Goal: Task Accomplishment & Management: Use online tool/utility

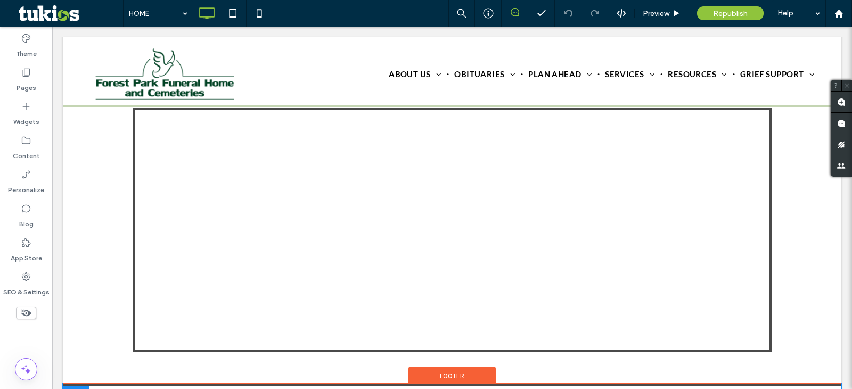
scroll to position [3506, 0]
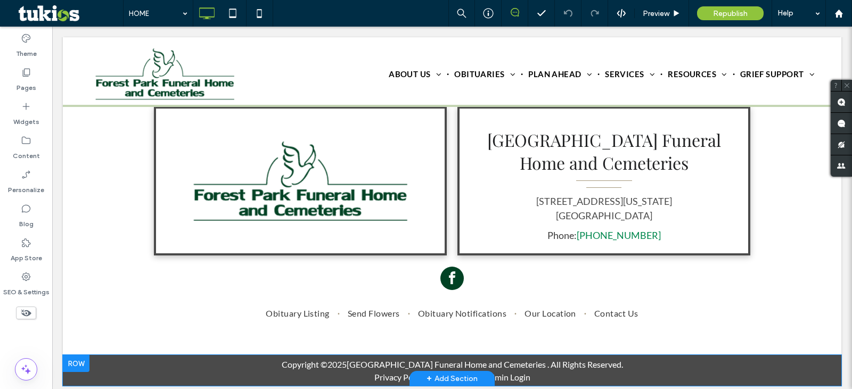
click at [79, 358] on div at bounding box center [76, 363] width 27 height 17
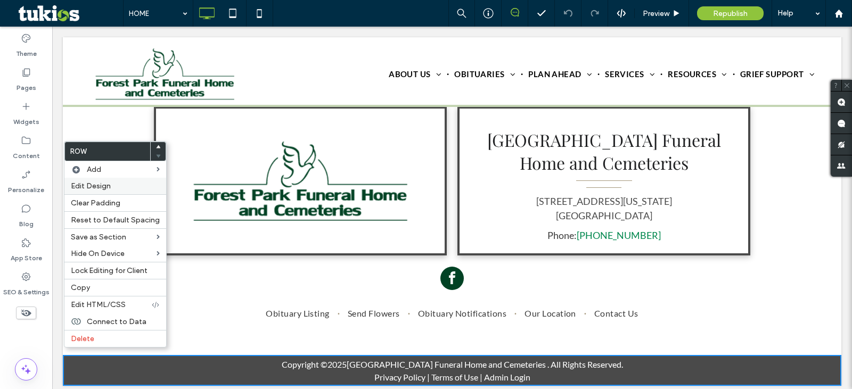
click at [100, 182] on span "Edit Design" at bounding box center [91, 186] width 40 height 9
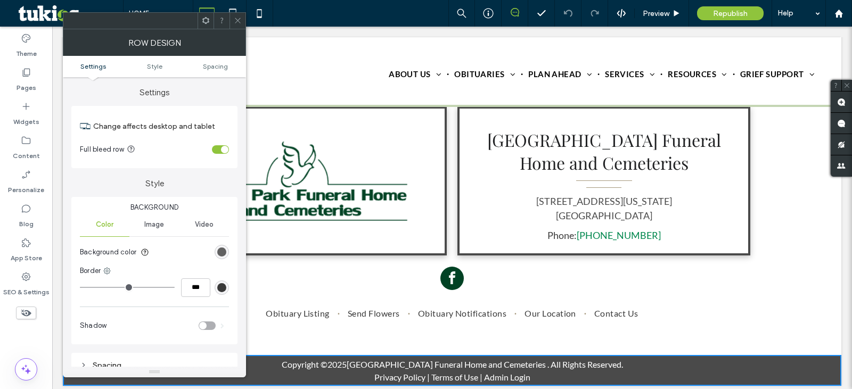
click at [225, 252] on div "rgb(74, 74, 74)" at bounding box center [221, 252] width 9 height 9
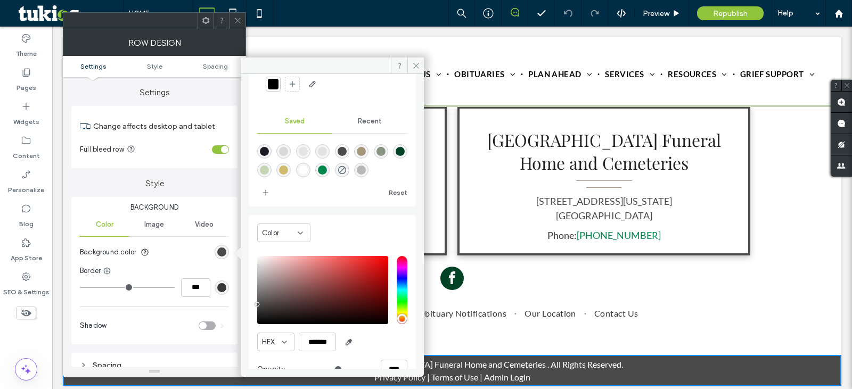
scroll to position [90, 0]
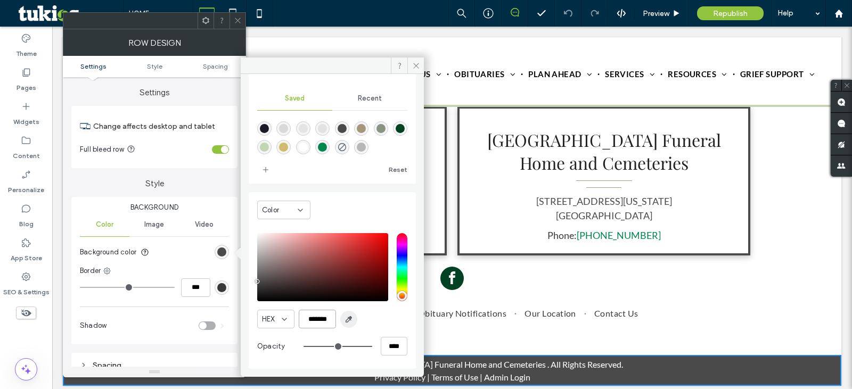
drag, startPoint x: 308, startPoint y: 320, endPoint x: 342, endPoint y: 327, distance: 34.4
click at [342, 327] on div "HEX *******" at bounding box center [332, 319] width 150 height 19
click at [27, 237] on div "App Store" at bounding box center [26, 250] width 52 height 34
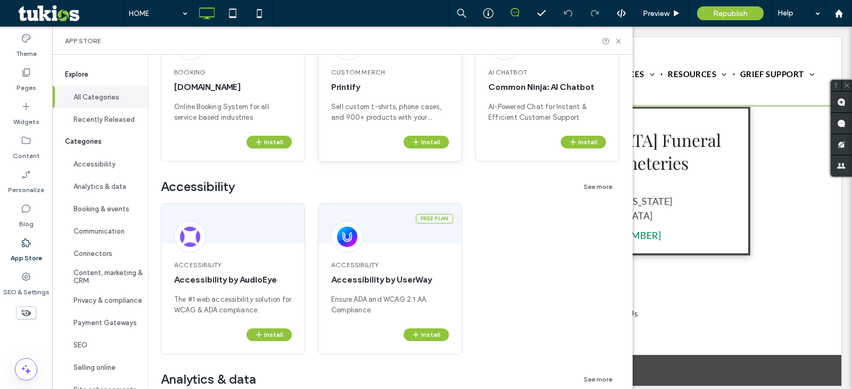
scroll to position [177, 0]
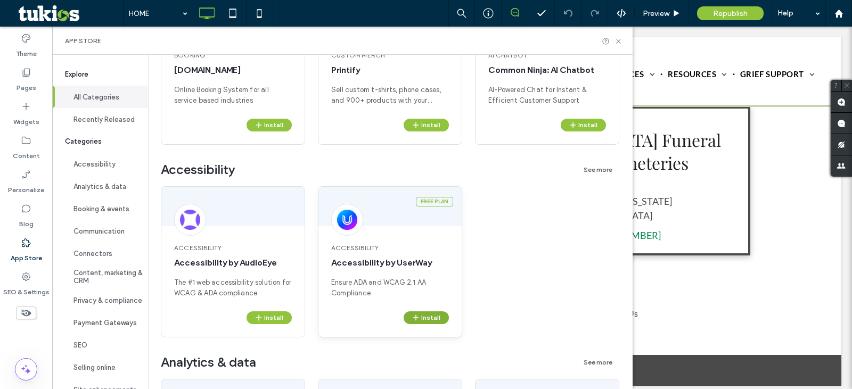
click at [446, 315] on button "Install" at bounding box center [426, 318] width 45 height 13
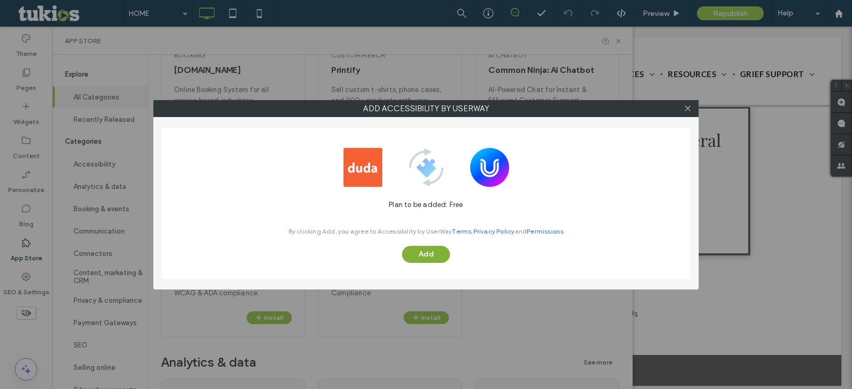
click at [425, 254] on button "Add" at bounding box center [426, 254] width 48 height 17
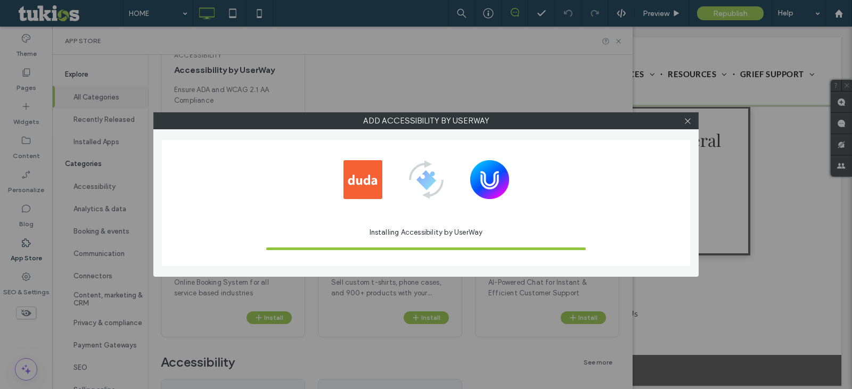
scroll to position [0, 0]
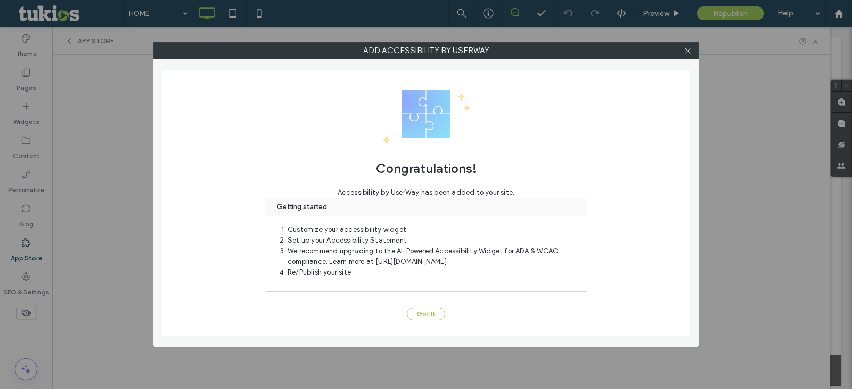
click at [429, 312] on button "Got It" at bounding box center [426, 314] width 38 height 13
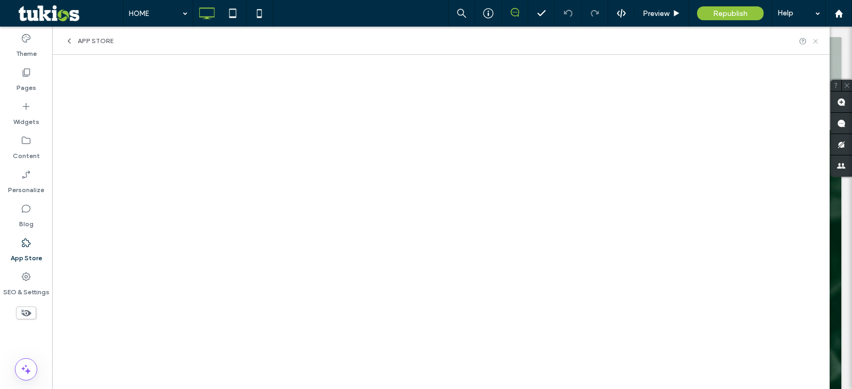
click at [816, 42] on use at bounding box center [816, 41] width 4 height 4
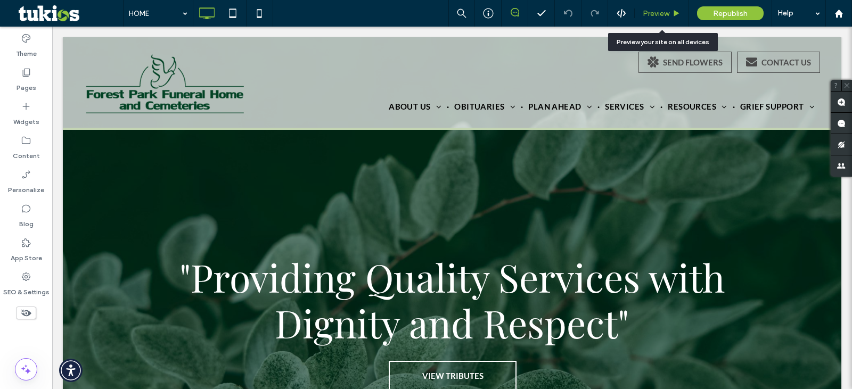
click at [657, 18] on div "Preview" at bounding box center [662, 13] width 54 height 27
